Goal: Task Accomplishment & Management: Use online tool/utility

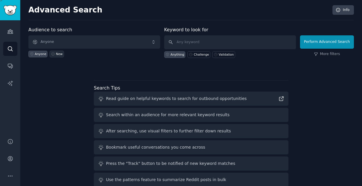
click at [49, 52] on link "New" at bounding box center [56, 54] width 14 height 7
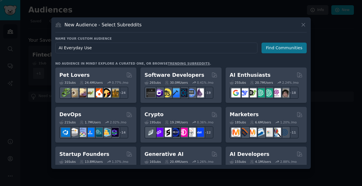
type input "AI Everyday Use"
click at [288, 52] on button "Find Communities" at bounding box center [283, 48] width 45 height 11
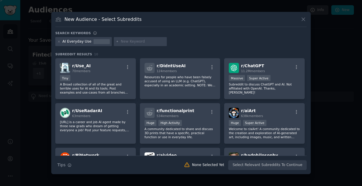
click at [129, 41] on input "text" at bounding box center [143, 41] width 44 height 5
paste input "r/ChatGPT, r/OpenAI, r/PromptEngineering"
type input "r/ChatGPT"
click at [173, 41] on div "AI Everyday Use r/ChatGPT" at bounding box center [180, 42] width 251 height 11
click at [150, 41] on input "r/ChatGPT" at bounding box center [143, 41] width 44 height 5
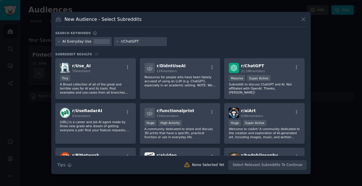
click at [150, 41] on input "r/ChatGPT" at bounding box center [143, 41] width 44 height 5
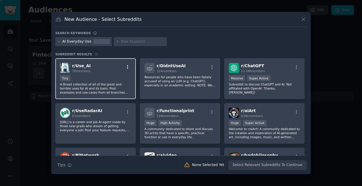
click at [128, 65] on icon "button" at bounding box center [127, 67] width 5 height 5
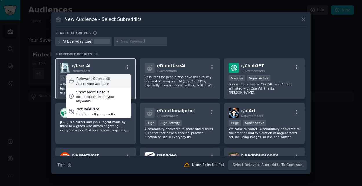
click at [108, 82] on div "Relevant Subreddit Add to your audience" at bounding box center [98, 80] width 65 height 13
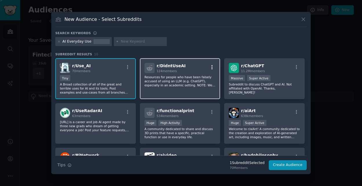
click at [213, 69] on icon "button" at bounding box center [211, 67] width 5 height 5
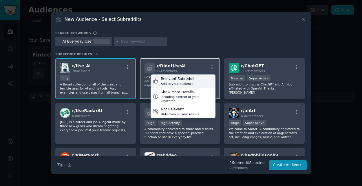
click at [196, 79] on div "Relevant Subreddit Add to your audience" at bounding box center [182, 80] width 65 height 13
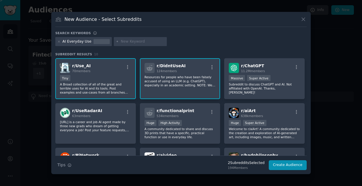
click at [113, 76] on div "Tiny" at bounding box center [95, 78] width 71 height 7
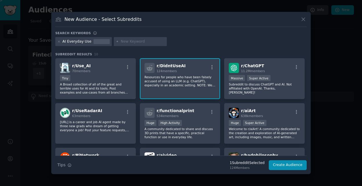
click at [168, 70] on span "124 members" at bounding box center [166, 70] width 20 height 3
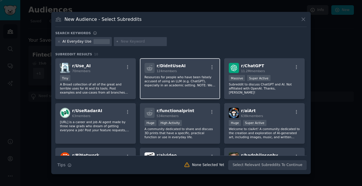
click at [160, 78] on p "Resources for people who have been falsely accused of using an LLM (e.g. ChatGP…" at bounding box center [179, 81] width 71 height 12
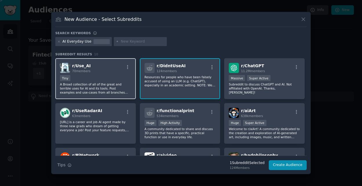
click at [117, 81] on div "Tiny" at bounding box center [95, 78] width 71 height 7
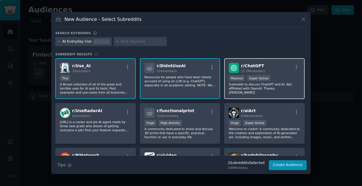
click at [255, 86] on p "Subreddit to discuss ChatGPT and AI. Not affiliated with OpenAI. Thanks, [PERSO…" at bounding box center [264, 88] width 71 height 12
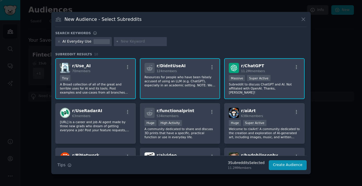
scroll to position [29, 0]
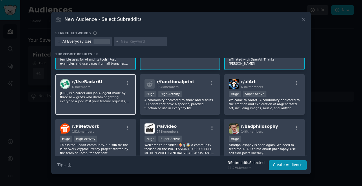
click at [102, 89] on div "r/ UseRadarAI 63 members" at bounding box center [95, 84] width 71 height 10
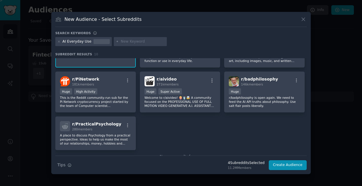
scroll to position [91, 0]
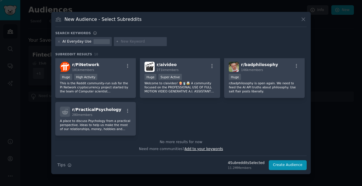
click at [192, 149] on span "Add to your keywords" at bounding box center [203, 149] width 38 height 4
click at [121, 43] on input "text" at bounding box center [143, 41] width 44 height 5
paste input "Automate"
type input "Automate"
click at [116, 42] on icon at bounding box center [117, 41] width 3 height 3
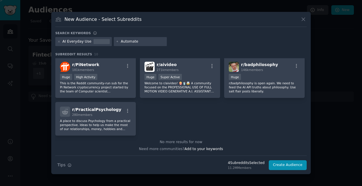
click at [116, 42] on icon at bounding box center [117, 41] width 3 height 3
click at [182, 109] on div "r/ Use_AI 70 members Tiny A Broad collection of all of the great and terrible u…" at bounding box center [180, 52] width 251 height 168
click at [192, 149] on span "Add to your keywords" at bounding box center [203, 149] width 38 height 4
click at [60, 42] on icon at bounding box center [58, 41] width 3 height 3
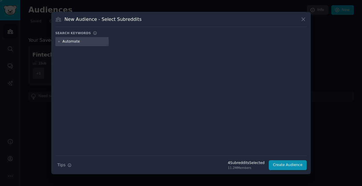
click at [94, 42] on input "Automate" at bounding box center [84, 41] width 44 height 5
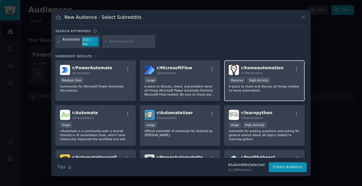
click at [287, 70] on div "r/ homeautomation 4.5M members" at bounding box center [264, 70] width 71 height 10
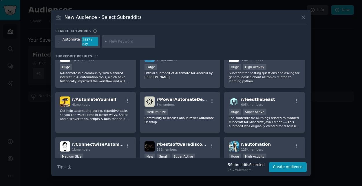
scroll to position [29, 0]
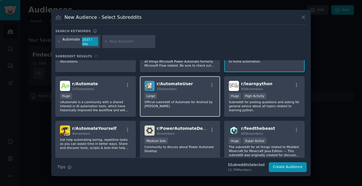
click at [176, 87] on div "15k members" at bounding box center [174, 89] width 36 height 4
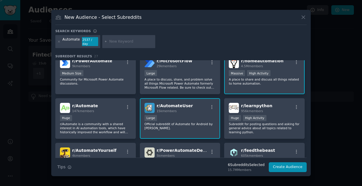
scroll to position [0, 0]
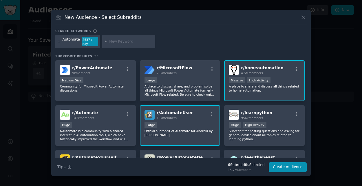
click at [176, 86] on p "A place to discuss, share, and problem solve all things Microsoft Power Automat…" at bounding box center [179, 90] width 71 height 12
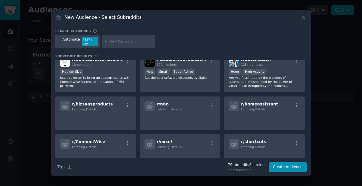
scroll to position [145, 0]
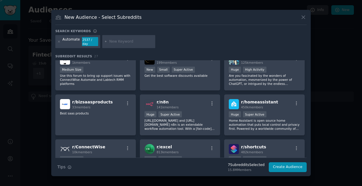
click at [109, 43] on input "text" at bounding box center [131, 41] width 44 height 5
paste input "AI_Agents"
click at [60, 41] on icon at bounding box center [58, 41] width 3 height 3
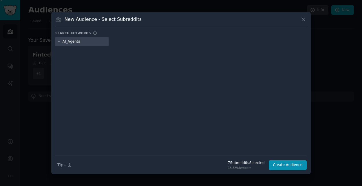
click at [85, 43] on input "AI_Agents" at bounding box center [84, 41] width 44 height 5
click at [58, 41] on icon at bounding box center [58, 41] width 1 height 1
click at [202, 60] on div at bounding box center [180, 96] width 251 height 97
click at [67, 40] on input "AI_Agents" at bounding box center [84, 41] width 44 height 5
type input "AI Agents"
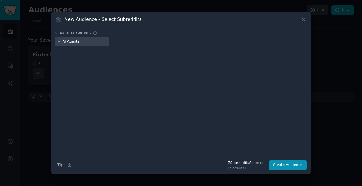
click at [90, 41] on input "AI Agents" at bounding box center [84, 41] width 44 height 5
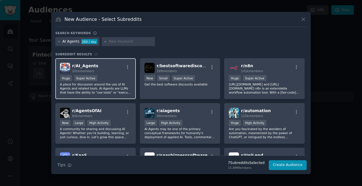
click at [114, 90] on p "A place for discussion around the use of AI Agents and related tools. AI Agents…" at bounding box center [95, 88] width 71 height 12
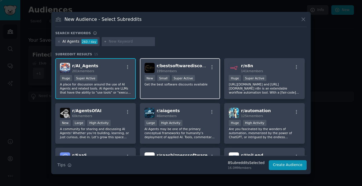
click at [154, 85] on p "Get the best software discounts available" at bounding box center [179, 84] width 71 height 4
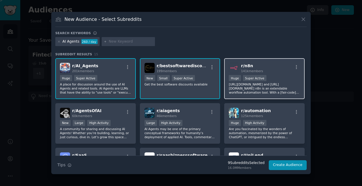
click at [250, 94] on p "[URL][DOMAIN_NAME] and [URL][DOMAIN_NAME] n8n is an extendable workflow automat…" at bounding box center [264, 88] width 71 height 12
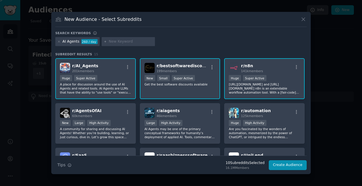
scroll to position [29, 0]
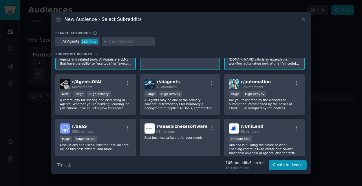
click at [109, 88] on div "r/ AgentsOfAI 60k members" at bounding box center [95, 84] width 71 height 10
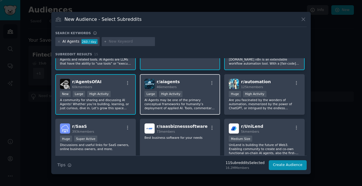
click at [187, 103] on p "AI Agents may be one of the primary conceptual frameworks for humanity’s deploy…" at bounding box center [179, 104] width 71 height 12
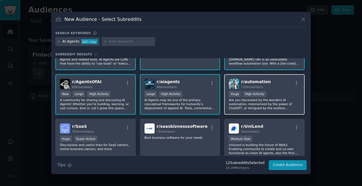
click at [239, 103] on p "Are you fascinated by the wonders of automation, mesmerized by the power of Cha…" at bounding box center [264, 104] width 71 height 12
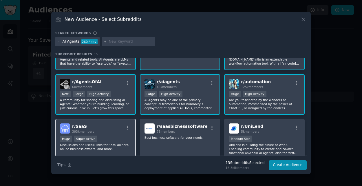
click at [101, 128] on div "r/ SaaS 393k members" at bounding box center [95, 128] width 71 height 10
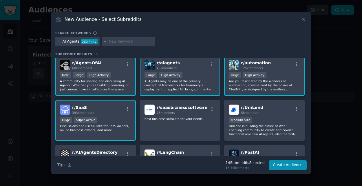
scroll to position [58, 0]
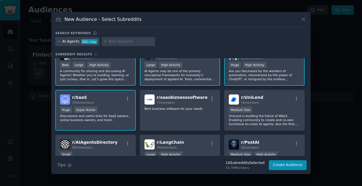
click at [155, 103] on div "r/ saasbiznesssoftware 73 members" at bounding box center [179, 99] width 71 height 10
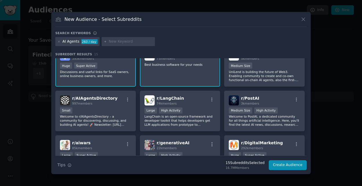
scroll to position [142, 0]
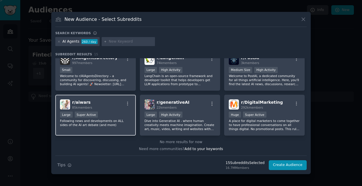
click at [106, 112] on div "Large Super Active" at bounding box center [95, 114] width 71 height 7
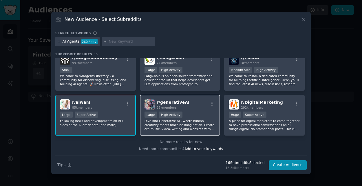
click at [204, 106] on div "r/ generativeAI 22k members" at bounding box center [179, 104] width 71 height 10
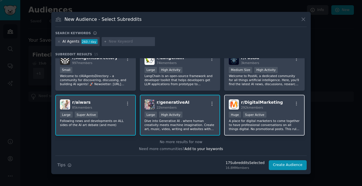
click at [266, 111] on div "Huge Super Active" at bounding box center [264, 114] width 71 height 7
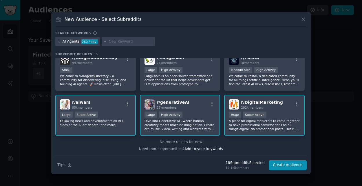
click at [110, 41] on input "text" at bounding box center [131, 41] width 44 height 5
click at [58, 42] on icon at bounding box center [58, 41] width 3 height 3
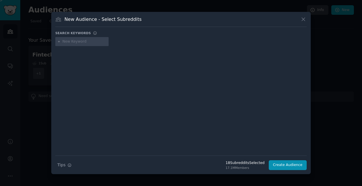
click at [82, 43] on input "text" at bounding box center [84, 41] width 44 height 5
paste input "NoCode"
type input "NoCode"
click at [66, 39] on input "NoCode" at bounding box center [84, 41] width 44 height 5
click at [98, 43] on input "NoCode" at bounding box center [84, 41] width 44 height 5
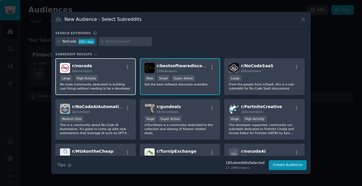
click at [102, 78] on div "Large High Activity" at bounding box center [95, 78] width 71 height 7
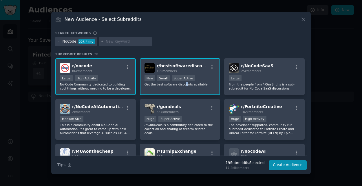
click at [181, 91] on div "r/ bestsoftwarediscounts 199 members New Small Super Active Get the best softwa…" at bounding box center [180, 76] width 80 height 37
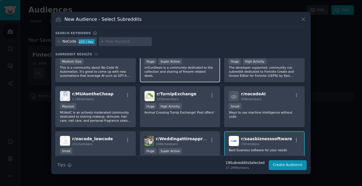
scroll to position [58, 0]
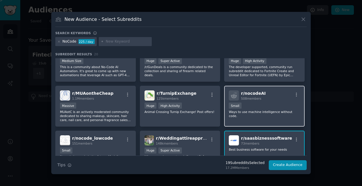
click at [247, 122] on div "r/ nocodeAI 508 members Small Ways to use machine intelligence without code." at bounding box center [264, 106] width 80 height 41
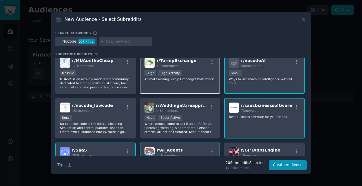
scroll to position [116, 0]
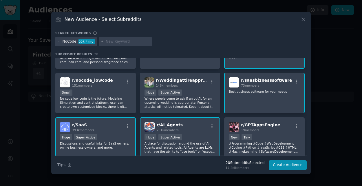
click at [244, 105] on div "r/ saasbiznesssoftware 73 members Best business software for your needs" at bounding box center [264, 93] width 80 height 41
click at [59, 42] on icon at bounding box center [58, 41] width 3 height 3
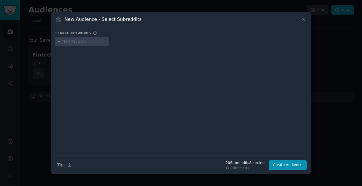
click at [71, 40] on input "text" at bounding box center [84, 41] width 44 height 5
paste input "sidehustle"
type input "sidehustle"
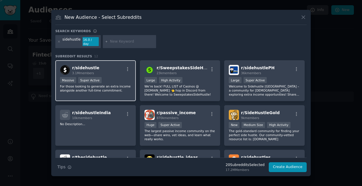
click at [106, 77] on div "Massive Super Active" at bounding box center [95, 80] width 71 height 7
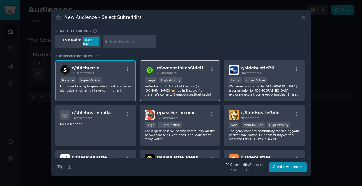
click at [182, 89] on p "We’re back! FULL LIST of Casinos @ [DOMAIN_NAME] 👈 hop in Discord from there! W…" at bounding box center [179, 90] width 71 height 12
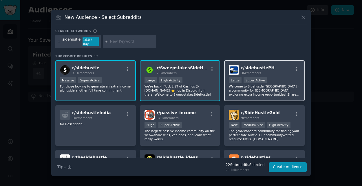
click at [244, 85] on p "Welcome to Sidehustle [GEOGRAPHIC_DATA] – a community for [DEMOGRAPHIC_DATA] ex…" at bounding box center [264, 90] width 71 height 12
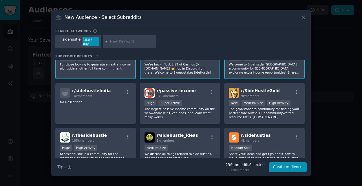
scroll to position [29, 0]
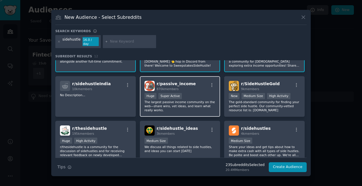
click at [170, 105] on p "The largest passive income community on the web—share wins, vet ideas, and lear…" at bounding box center [179, 106] width 71 height 12
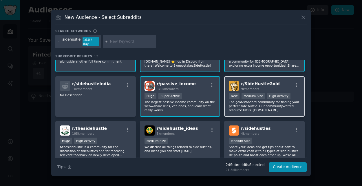
click at [236, 108] on p "The gold-standard community for finding your perfect side hustle. Our community…" at bounding box center [264, 106] width 71 height 12
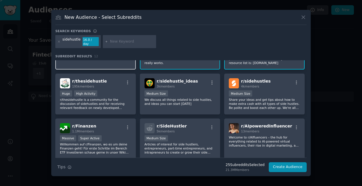
scroll to position [87, 0]
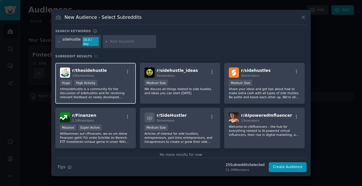
click at [124, 98] on div "r/ thesidehustle 195k members Huge High Activity r/thesidehustle is a community…" at bounding box center [95, 83] width 80 height 41
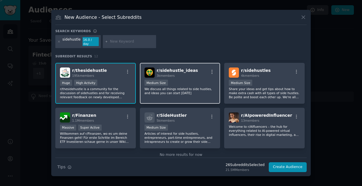
click at [187, 93] on p "We discuss all things related to side hustles, and ideas you can start [DATE]" at bounding box center [179, 91] width 71 height 8
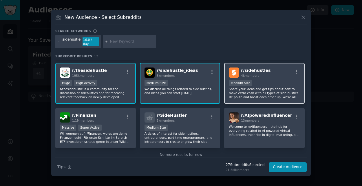
click at [288, 87] on p "Share your ideas and get tips about how to make extra cash with all types of si…" at bounding box center [264, 93] width 71 height 12
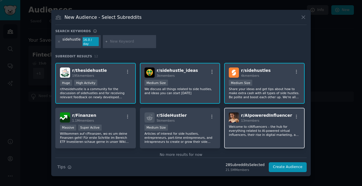
click at [252, 121] on div "r/ AIpoweredInfluencer 13 members Welcome to r/AIfluencers – the hub for everyt…" at bounding box center [264, 128] width 80 height 41
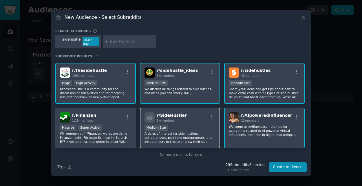
scroll to position [98, 0]
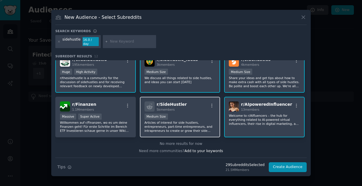
click at [181, 113] on div "Medium Size" at bounding box center [179, 116] width 71 height 7
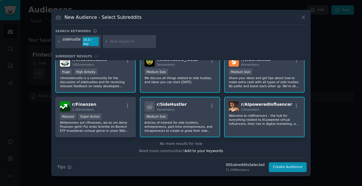
click at [110, 41] on input "text" at bounding box center [132, 41] width 44 height 5
click at [58, 41] on icon at bounding box center [58, 41] width 3 height 3
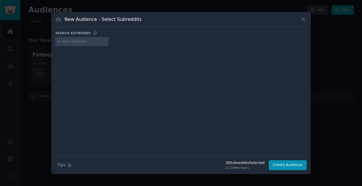
click at [86, 39] on input "text" at bounding box center [84, 41] width 44 height 5
paste input "explainlikeimfive"
type input "explainlikeimfive"
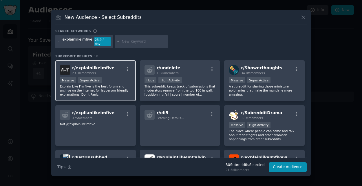
click at [123, 92] on p "Explain Like I'm Five is the best forum and archive on the internet for laypers…" at bounding box center [95, 90] width 71 height 12
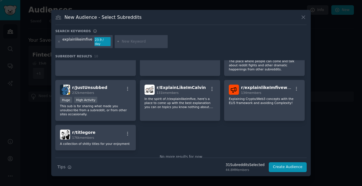
scroll to position [78, 0]
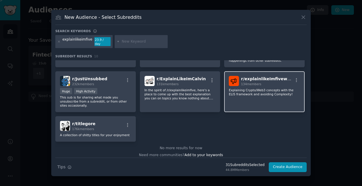
click at [249, 90] on p "Explaining Crypto/Web3 concepts with the ELI5 framework and avoiding Complexity!" at bounding box center [264, 92] width 71 height 8
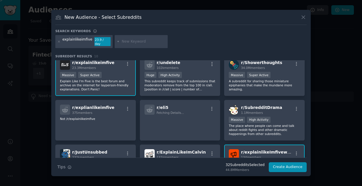
scroll to position [0, 0]
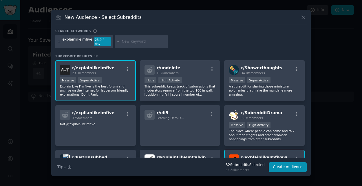
click at [60, 42] on icon at bounding box center [58, 41] width 3 height 3
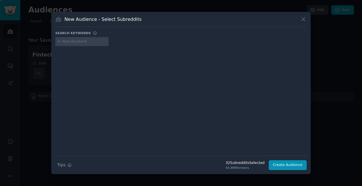
click at [69, 42] on input "text" at bounding box center [84, 41] width 44 height 5
type input "explain me"
type input "\"
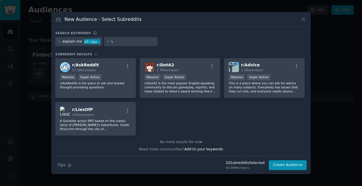
scroll to position [135, 0]
click at [76, 40] on div "explain me" at bounding box center [72, 41] width 20 height 5
click at [59, 42] on icon at bounding box center [58, 41] width 3 height 3
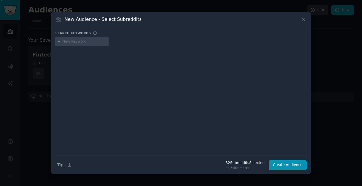
click at [75, 41] on input "text" at bounding box center [84, 41] width 44 height 5
type input "explain me AI"
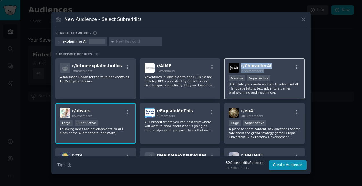
drag, startPoint x: 282, startPoint y: 67, endPoint x: 240, endPoint y: 67, distance: 42.5
click at [240, 67] on div "r/ CharacterAI 2.5M members" at bounding box center [264, 68] width 71 height 10
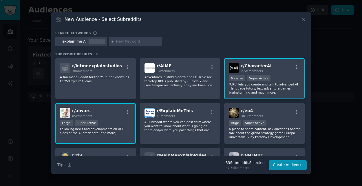
click at [344, 45] on div at bounding box center [181, 93] width 362 height 186
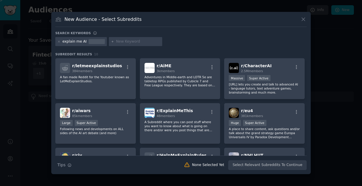
click at [47, 136] on div at bounding box center [181, 93] width 362 height 186
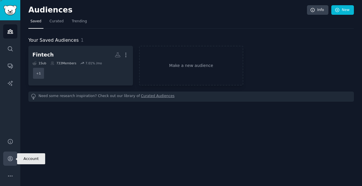
click at [11, 158] on icon "Sidebar" at bounding box center [10, 158] width 5 height 5
